Goal: Transaction & Acquisition: Book appointment/travel/reservation

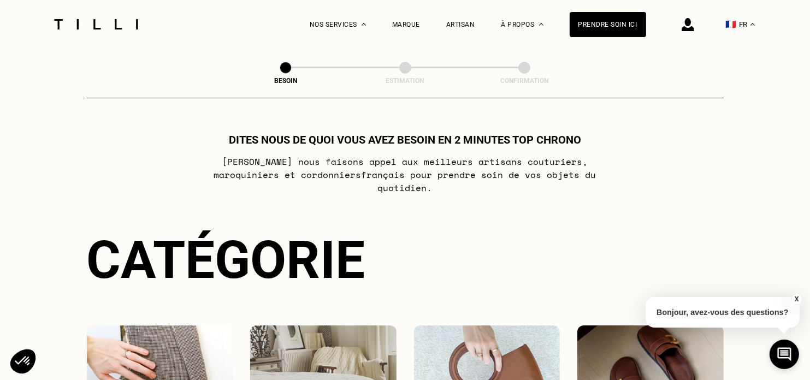
click at [796, 299] on button "X" at bounding box center [796, 299] width 11 height 12
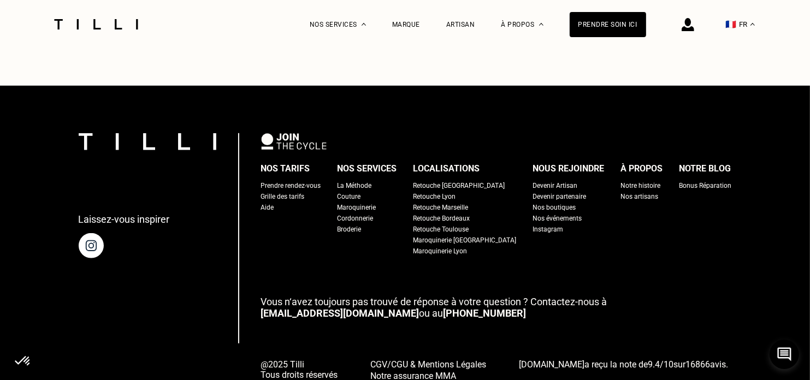
scroll to position [725, 0]
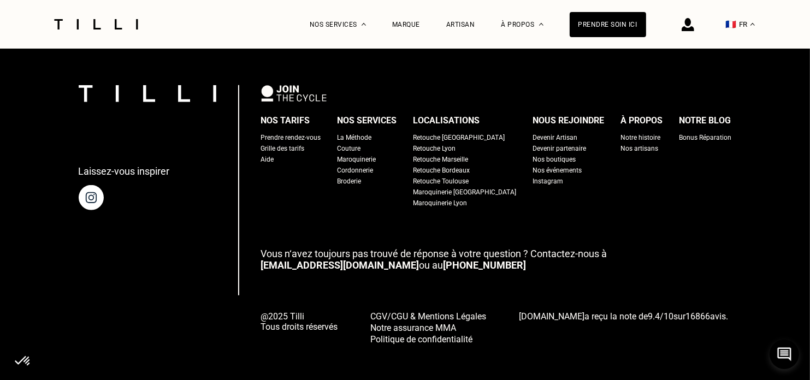
click at [679, 132] on div "Bonus Réparation" at bounding box center [705, 137] width 52 height 11
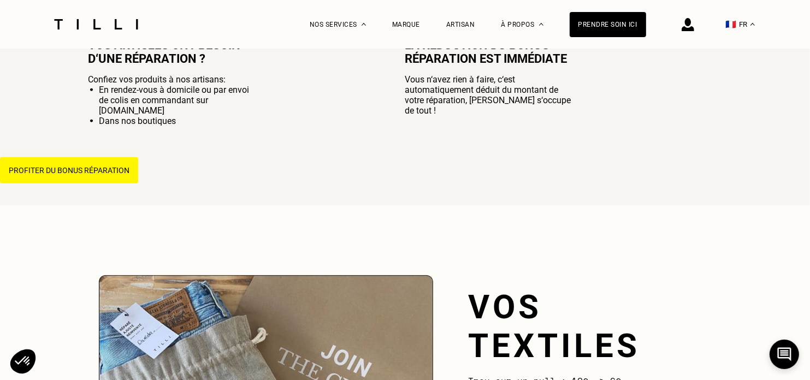
scroll to position [866, 0]
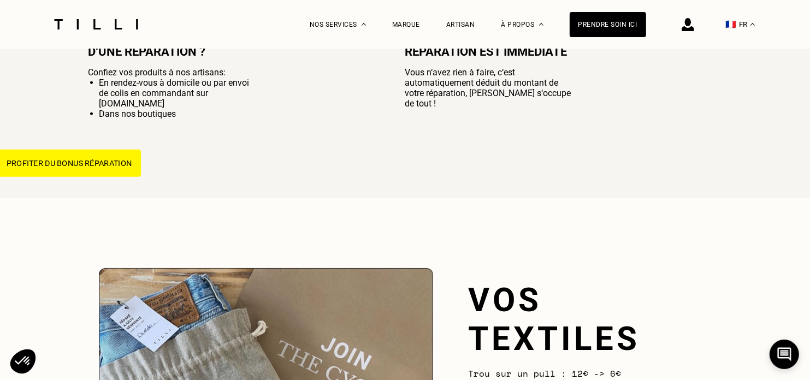
click at [85, 165] on button "Profiter du bonus réparation" at bounding box center [69, 163] width 144 height 27
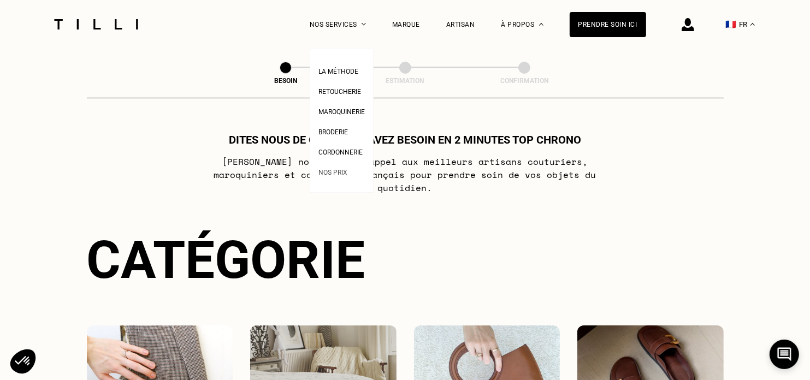
click at [346, 173] on span "Nos prix" at bounding box center [332, 173] width 29 height 8
select select "FR"
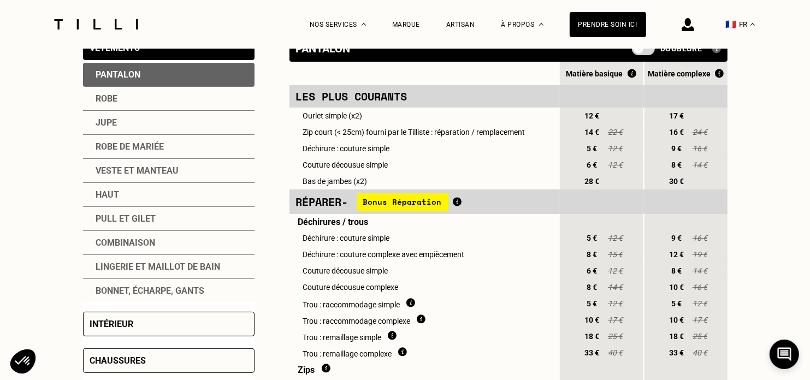
scroll to position [211, 0]
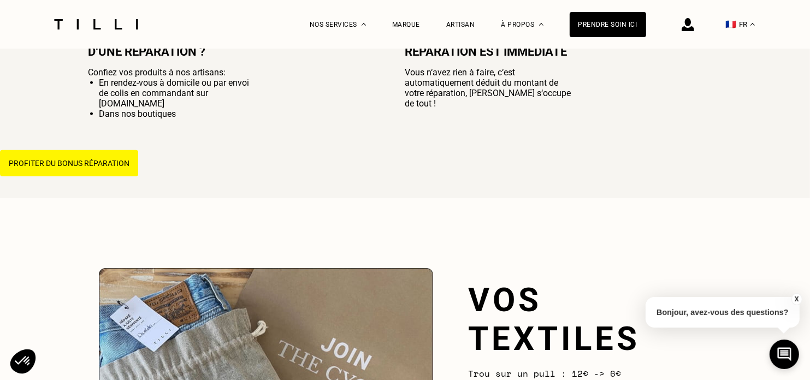
scroll to position [1218, 0]
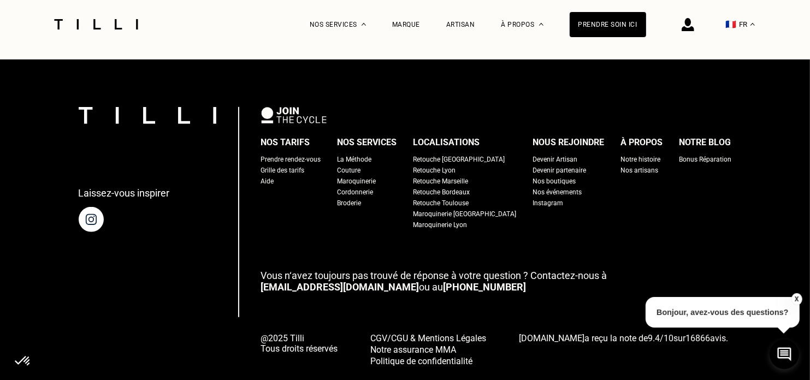
scroll to position [681, 0]
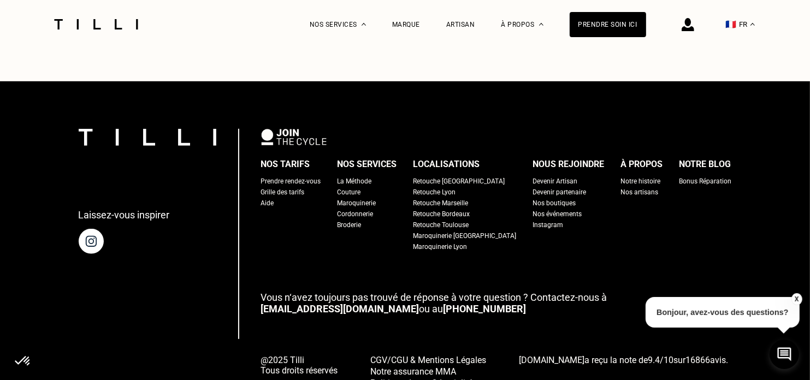
click at [455, 176] on div "Retouche [GEOGRAPHIC_DATA]" at bounding box center [459, 181] width 92 height 11
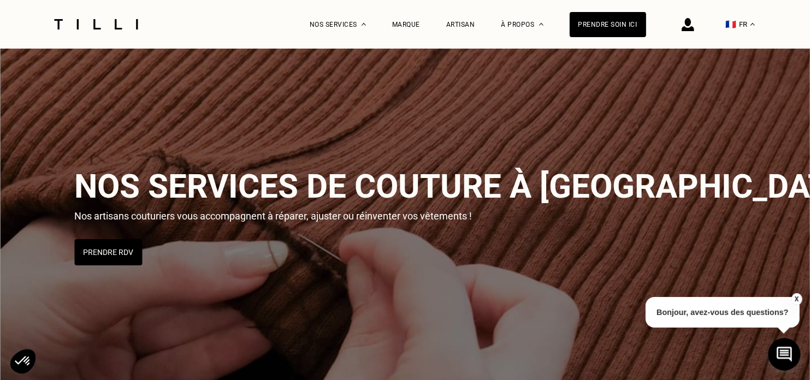
click at [785, 351] on icon at bounding box center [783, 354] width 15 height 15
